Goal: Use online tool/utility: Use online tool/utility

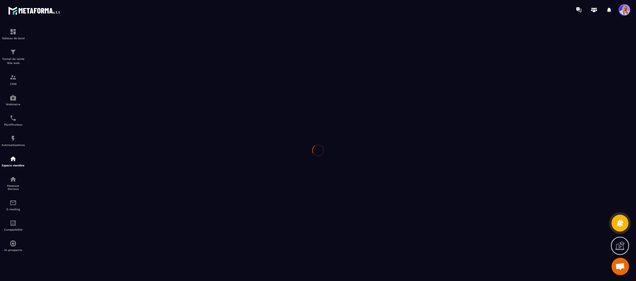
scroll to position [892, 0]
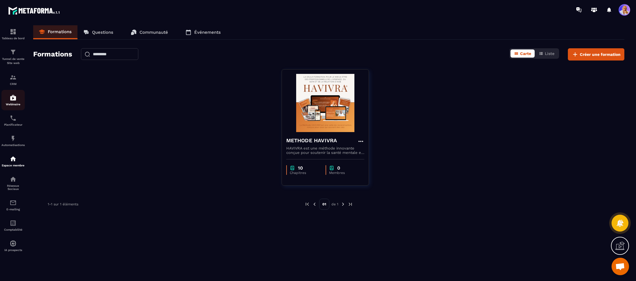
click at [14, 99] on img at bounding box center [13, 97] width 7 height 7
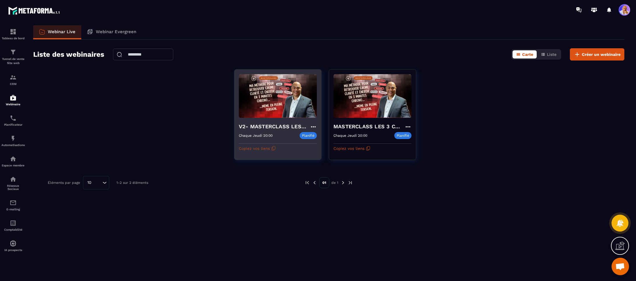
click at [257, 149] on button "Copiez vos liens" at bounding box center [257, 148] width 37 height 9
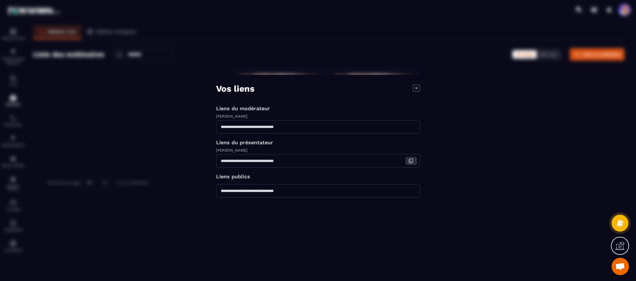
click at [410, 161] on icon "Modal window" at bounding box center [410, 160] width 5 height 5
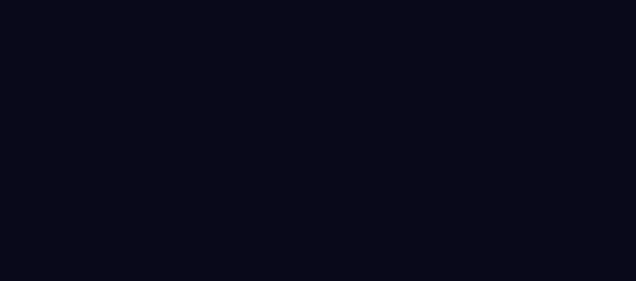
select select "******"
select select "*****"
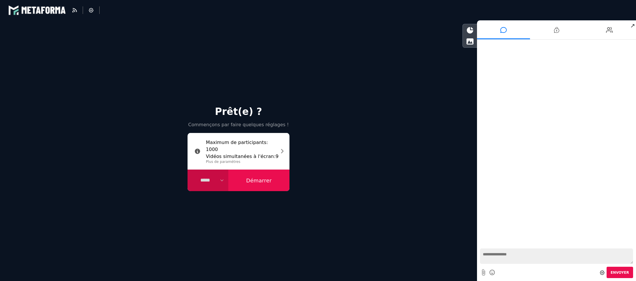
click at [263, 180] on button "Démarrer" at bounding box center [258, 181] width 61 height 22
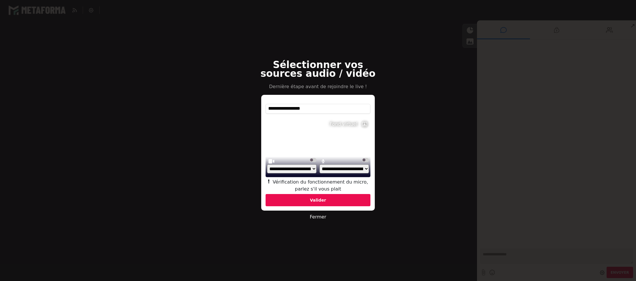
click at [366, 168] on select "**********" at bounding box center [344, 169] width 50 height 9
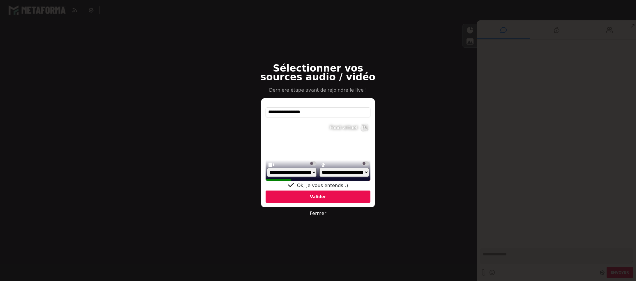
select select "**********"
click at [319, 175] on select "**********" at bounding box center [344, 172] width 50 height 9
click at [314, 195] on div "Valider" at bounding box center [318, 197] width 105 height 12
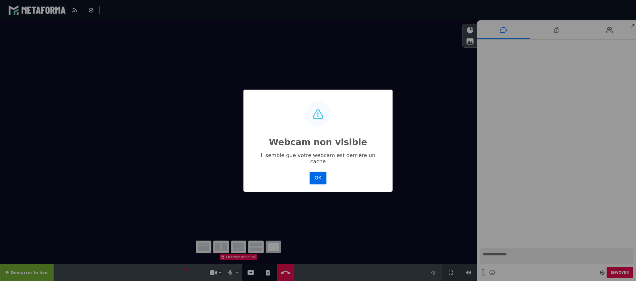
drag, startPoint x: 318, startPoint y: 175, endPoint x: 314, endPoint y: 177, distance: 4.8
click at [318, 175] on button "OK" at bounding box center [318, 178] width 17 height 13
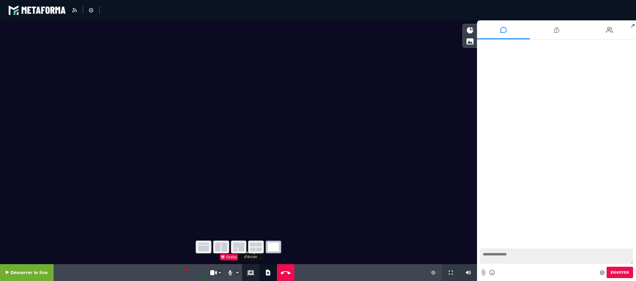
click at [247, 271] on icon at bounding box center [251, 273] width 8 height 5
click at [239, 246] on icon "button" at bounding box center [238, 247] width 11 height 9
click at [266, 272] on icon at bounding box center [268, 273] width 4 height 6
select select "******"
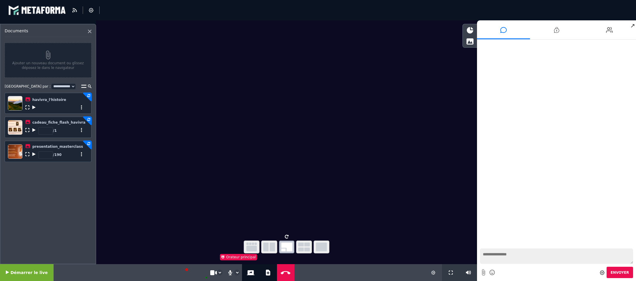
click at [34, 153] on icon at bounding box center [33, 154] width 3 height 4
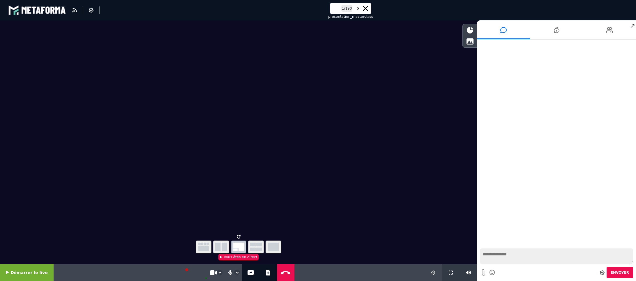
click at [334, 8] on div "1 / 190" at bounding box center [347, 8] width 30 height 9
click at [360, 9] on button at bounding box center [358, 8] width 4 height 5
click at [359, 9] on icon at bounding box center [358, 8] width 2 height 5
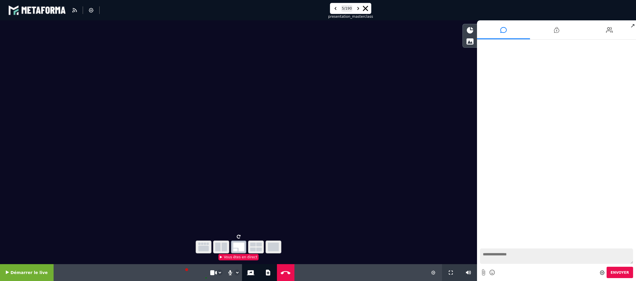
click at [359, 9] on icon at bounding box center [358, 8] width 2 height 5
click at [359, 8] on icon at bounding box center [358, 8] width 2 height 5
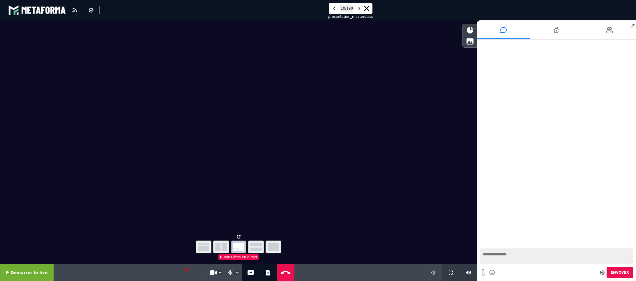
click at [359, 8] on icon at bounding box center [360, 8] width 2 height 5
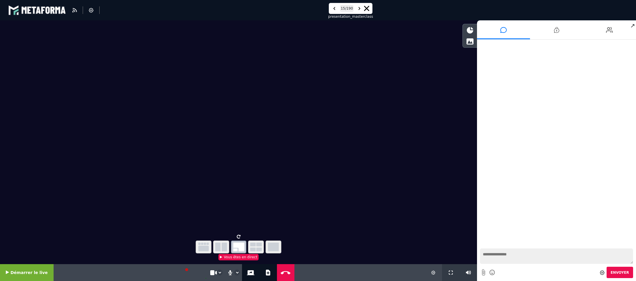
click at [334, 8] on icon at bounding box center [334, 8] width 2 height 5
click at [220, 248] on icon "button" at bounding box center [221, 247] width 12 height 9
click at [239, 247] on icon "button" at bounding box center [238, 247] width 11 height 9
click at [360, 7] on icon at bounding box center [360, 8] width 2 height 5
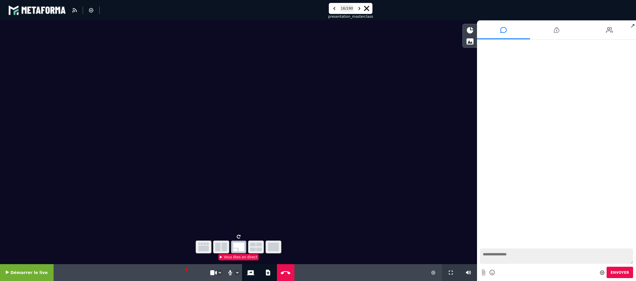
click at [360, 7] on icon at bounding box center [360, 8] width 2 height 5
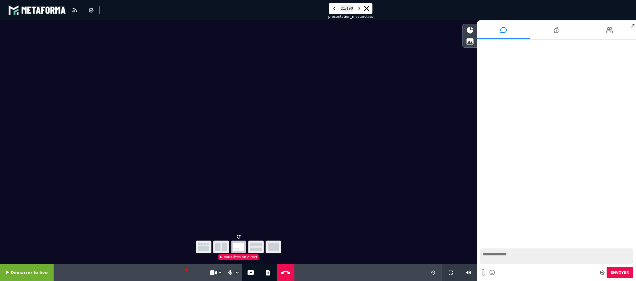
click at [360, 7] on icon at bounding box center [360, 8] width 2 height 5
click at [360, 8] on icon at bounding box center [360, 8] width 2 height 5
click at [239, 247] on icon "button" at bounding box center [238, 247] width 11 height 9
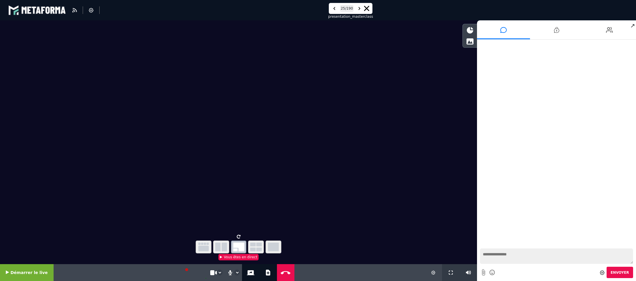
click at [239, 247] on icon "button" at bounding box center [238, 247] width 11 height 9
click at [240, 245] on icon "button" at bounding box center [238, 247] width 11 height 9
click at [237, 246] on icon "button" at bounding box center [238, 247] width 11 height 9
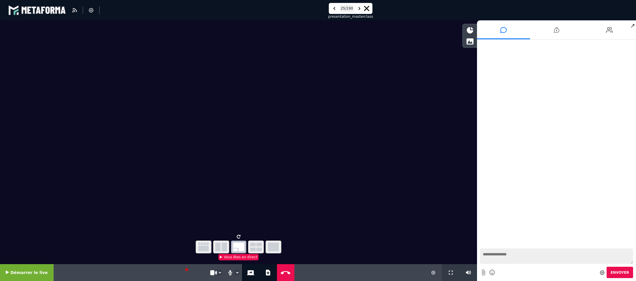
click at [251, 248] on icon "button" at bounding box center [256, 247] width 12 height 9
click at [237, 247] on icon "button" at bounding box center [238, 247] width 11 height 9
click at [251, 246] on icon "button" at bounding box center [256, 247] width 12 height 9
click at [239, 246] on icon "button" at bounding box center [238, 247] width 11 height 9
click at [240, 245] on icon "button" at bounding box center [238, 247] width 11 height 9
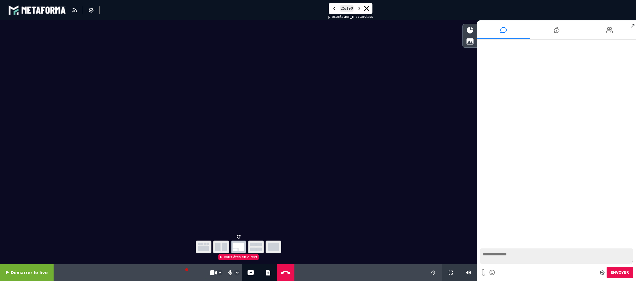
click at [239, 244] on icon "button" at bounding box center [238, 247] width 11 height 9
click at [266, 273] on icon at bounding box center [268, 273] width 4 height 6
select select "******"
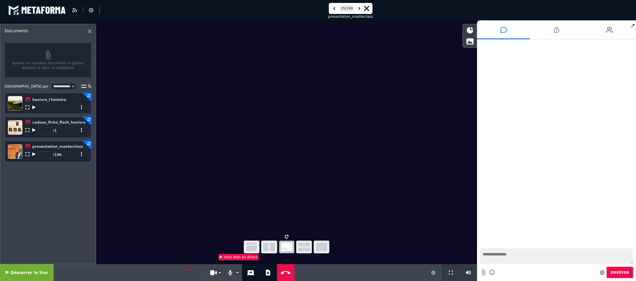
click at [360, 10] on icon at bounding box center [360, 8] width 2 height 5
click at [361, 10] on button at bounding box center [359, 8] width 4 height 5
click at [360, 10] on icon at bounding box center [360, 8] width 2 height 5
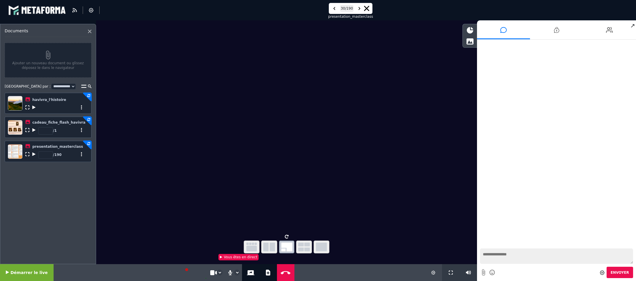
click at [360, 10] on icon at bounding box center [360, 8] width 2 height 5
click at [361, 10] on button at bounding box center [359, 8] width 4 height 5
click at [360, 10] on icon at bounding box center [360, 8] width 2 height 5
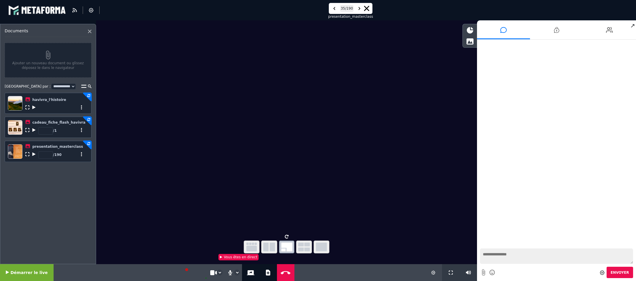
click at [360, 10] on icon at bounding box center [360, 8] width 2 height 5
click at [360, 9] on icon at bounding box center [360, 8] width 2 height 5
click at [333, 8] on icon at bounding box center [334, 8] width 2 height 5
click at [288, 247] on icon "button" at bounding box center [286, 247] width 11 height 9
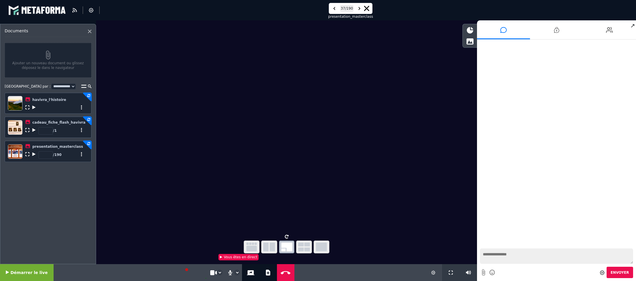
click at [251, 247] on icon "button" at bounding box center [251, 247] width 10 height 9
click at [360, 7] on icon at bounding box center [360, 8] width 2 height 5
type input "**"
click at [366, 6] on icon at bounding box center [366, 8] width 5 height 5
click at [266, 272] on icon at bounding box center [268, 273] width 4 height 6
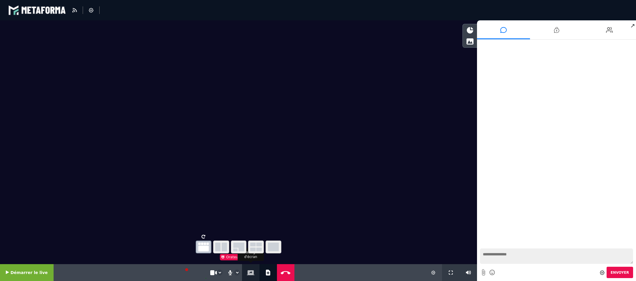
click at [249, 271] on icon at bounding box center [251, 273] width 8 height 5
click at [237, 248] on icon "button" at bounding box center [238, 247] width 11 height 9
click at [240, 246] on icon "button" at bounding box center [238, 247] width 11 height 9
click at [239, 236] on icon at bounding box center [239, 237] width 4 height 4
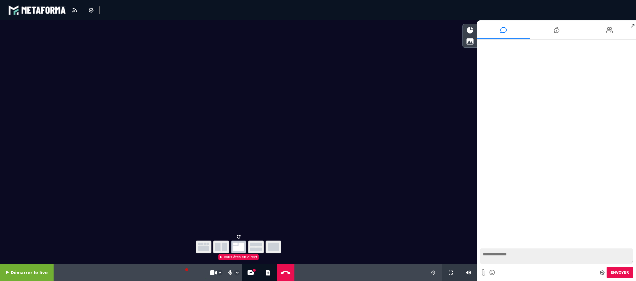
click at [239, 237] on icon at bounding box center [239, 237] width 4 height 4
click at [239, 246] on icon "button" at bounding box center [238, 247] width 11 height 9
click at [238, 235] on icon at bounding box center [239, 237] width 4 height 4
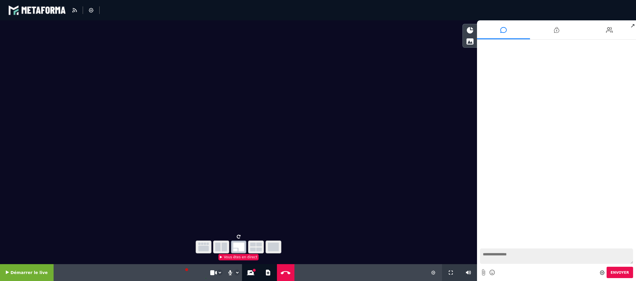
click at [239, 237] on icon at bounding box center [239, 237] width 4 height 4
click at [266, 273] on icon at bounding box center [268, 273] width 4 height 6
select select "******"
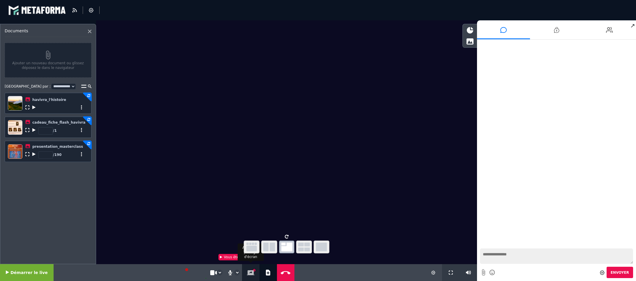
click at [248, 272] on icon at bounding box center [251, 273] width 8 height 5
click at [283, 272] on icon at bounding box center [285, 273] width 13 height 4
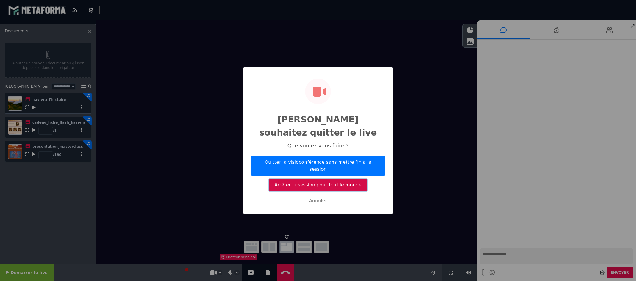
click at [302, 179] on button "Arrêter la session pour tout le monde" at bounding box center [317, 185] width 97 height 13
select select "*****"
